Goal: Check status: Check status

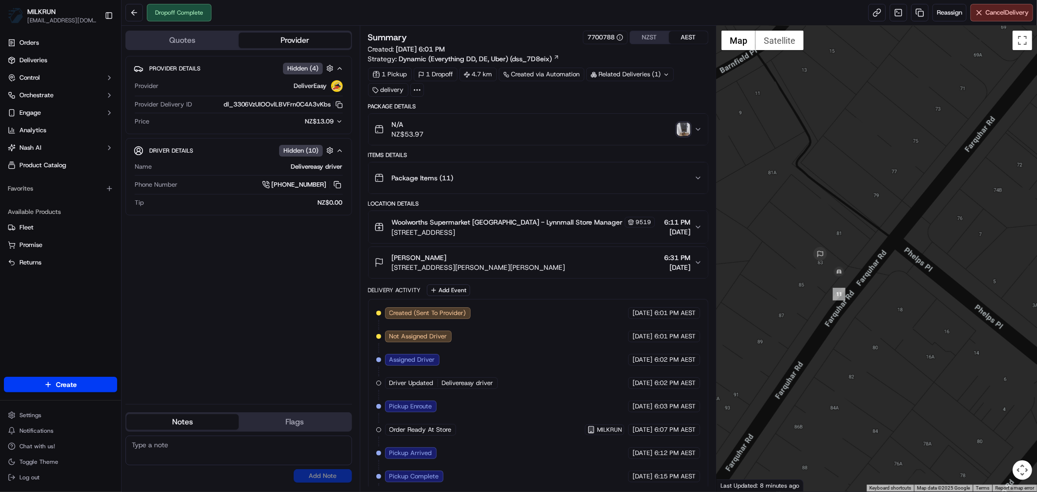
drag, startPoint x: 807, startPoint y: 139, endPoint x: 844, endPoint y: 448, distance: 311.9
click at [844, 448] on div at bounding box center [877, 259] width 320 height 466
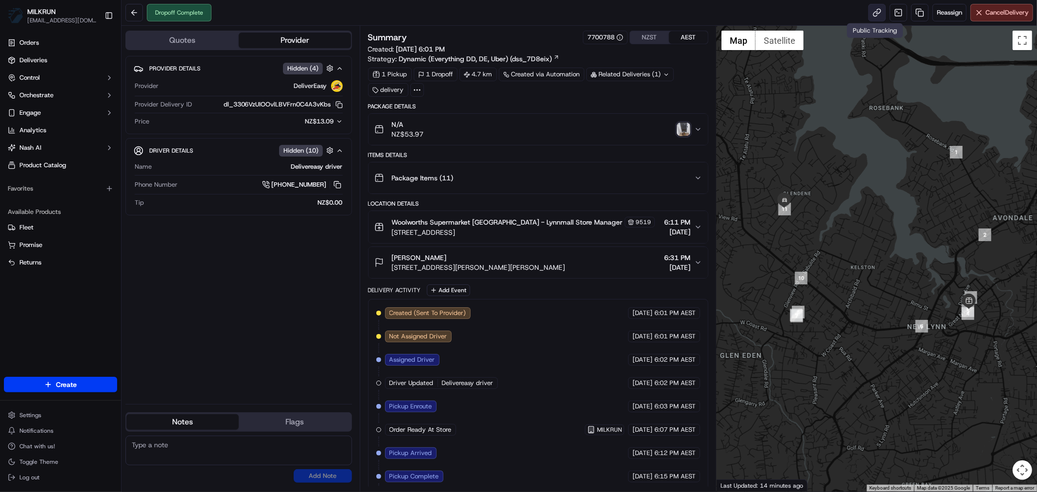
click at [874, 11] on link at bounding box center [877, 13] width 18 height 18
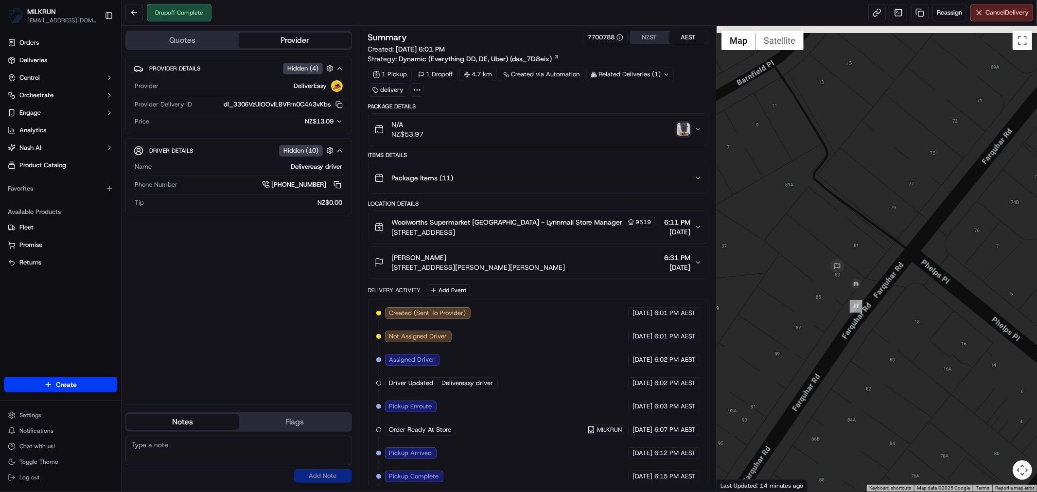
drag, startPoint x: 810, startPoint y: 198, endPoint x: 891, endPoint y: 334, distance: 157.9
click at [891, 334] on div at bounding box center [877, 259] width 320 height 466
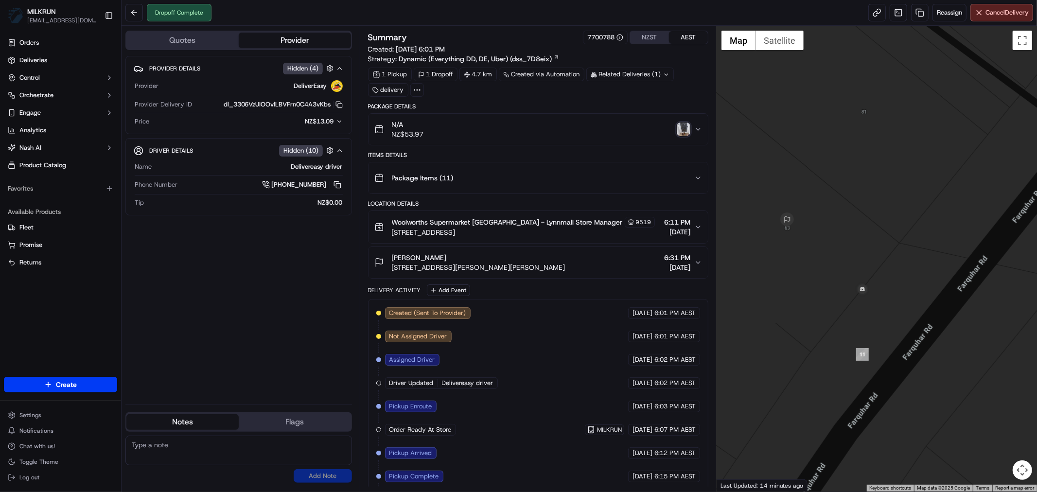
drag, startPoint x: 873, startPoint y: 302, endPoint x: 895, endPoint y: 335, distance: 38.8
click at [895, 335] on div at bounding box center [877, 259] width 320 height 466
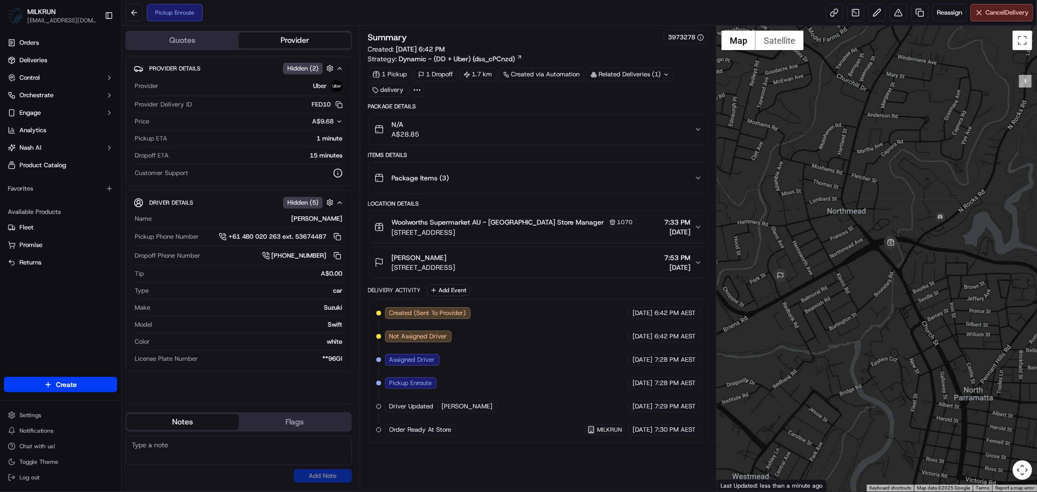
drag, startPoint x: 978, startPoint y: 236, endPoint x: 933, endPoint y: 258, distance: 50.2
click at [933, 258] on div at bounding box center [877, 259] width 320 height 466
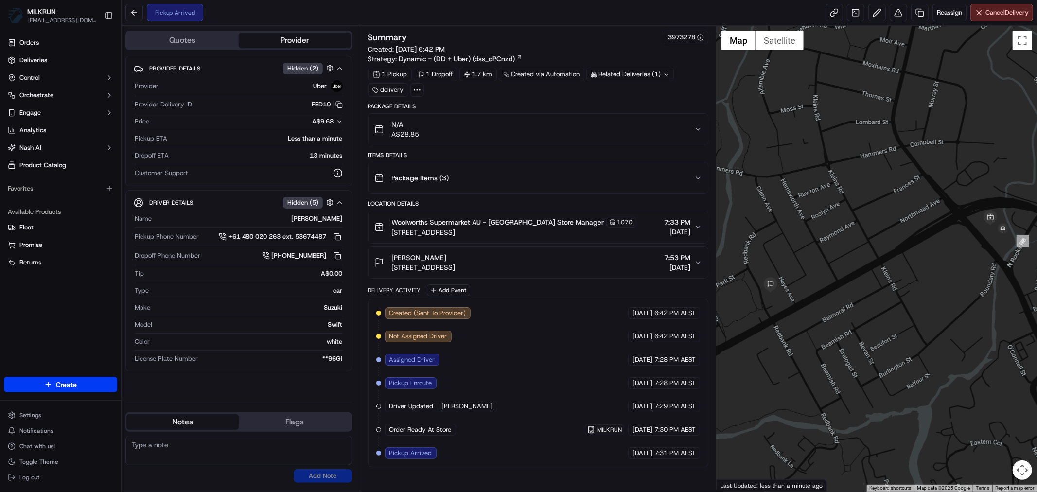
drag, startPoint x: 809, startPoint y: 249, endPoint x: 856, endPoint y: 228, distance: 51.8
click at [856, 228] on div at bounding box center [877, 259] width 320 height 466
click at [833, 13] on link at bounding box center [835, 13] width 18 height 18
click at [827, 12] on link at bounding box center [835, 13] width 18 height 18
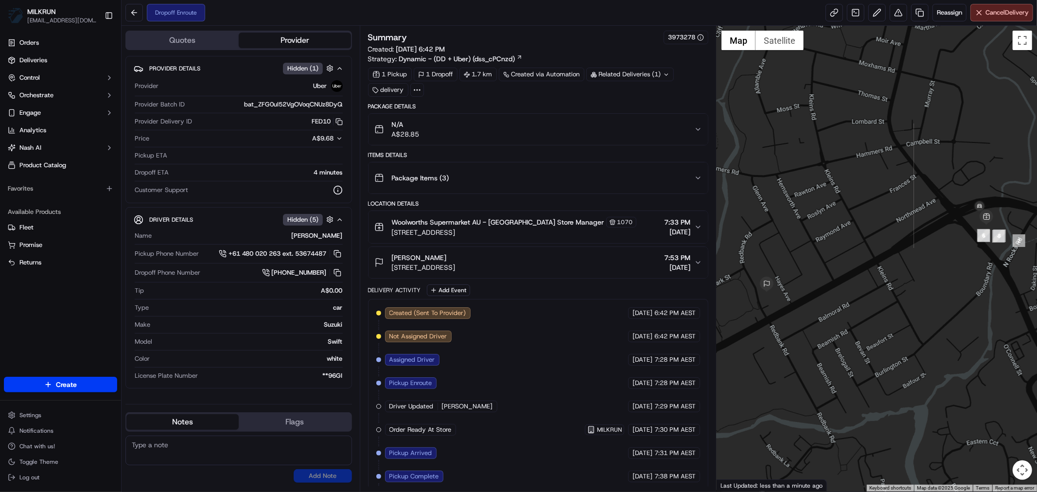
scroll to position [29, 0]
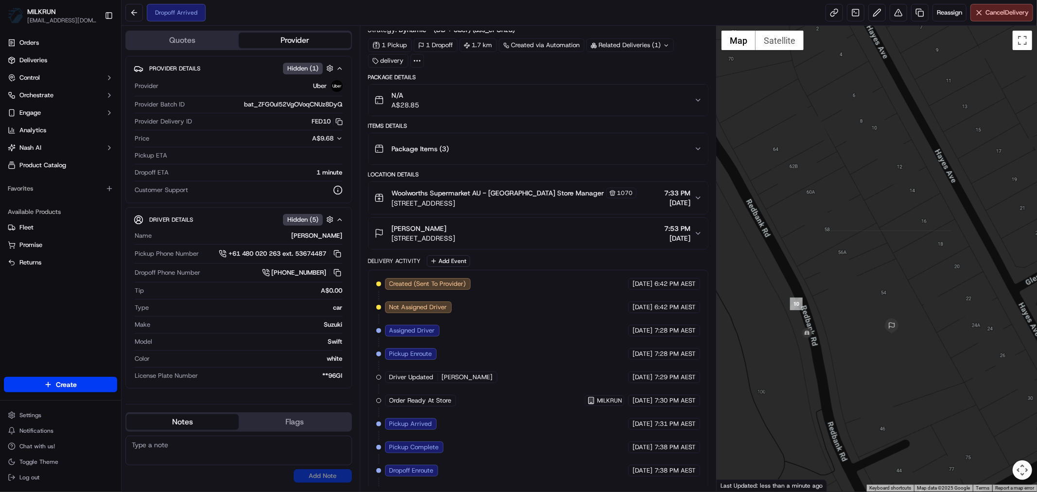
click at [700, 103] on icon "button" at bounding box center [698, 100] width 8 height 8
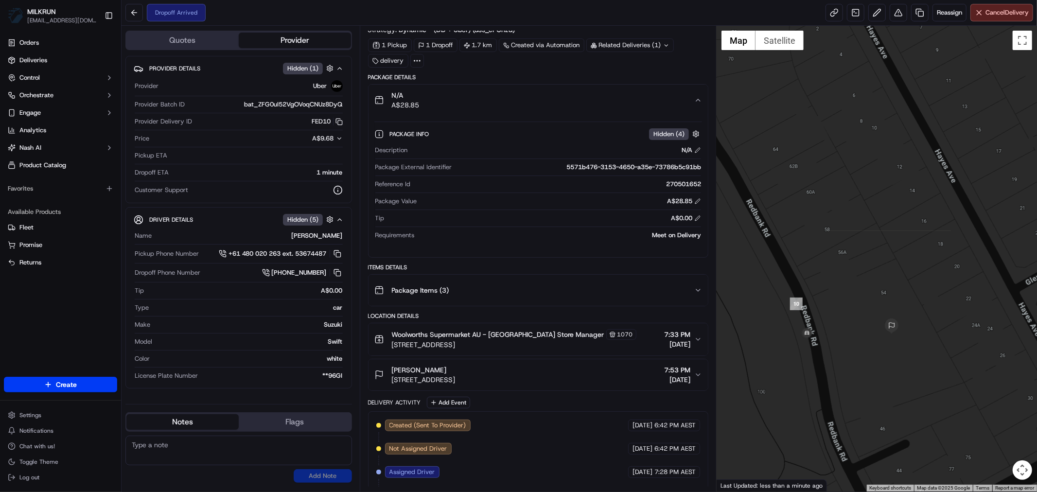
click at [700, 103] on icon "button" at bounding box center [698, 100] width 8 height 8
